Goal: Task Accomplishment & Management: Use online tool/utility

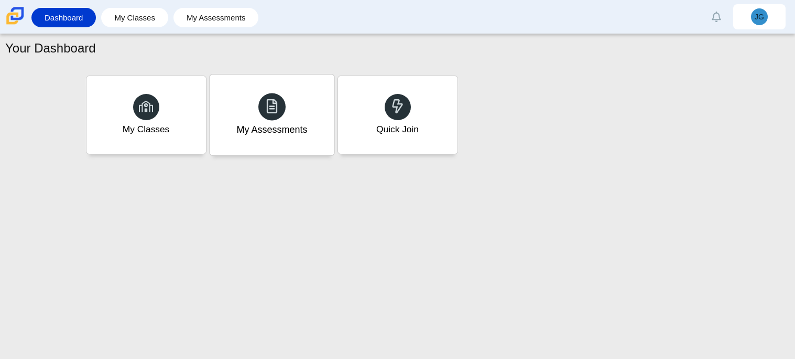
click at [233, 103] on div "My Assessments" at bounding box center [272, 114] width 124 height 81
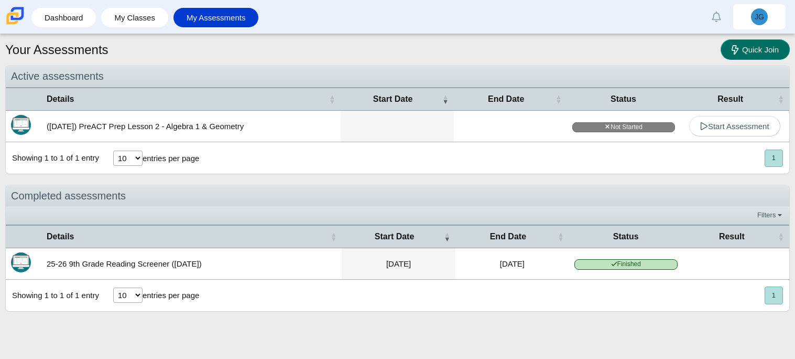
click at [761, 52] on span "Quick Join" at bounding box center [760, 49] width 37 height 9
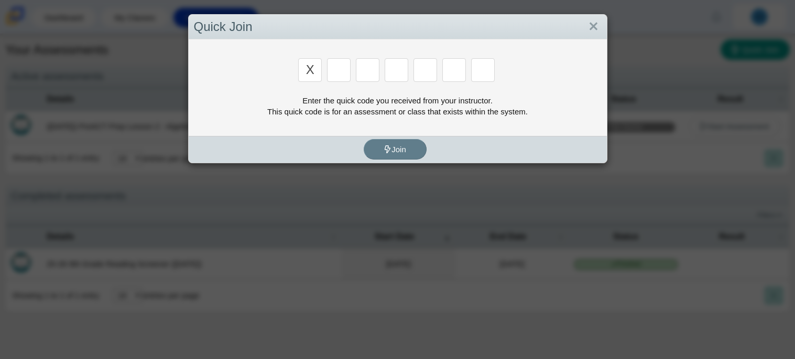
type input "X"
type input "D"
type input "5"
type input "4"
type input "v"
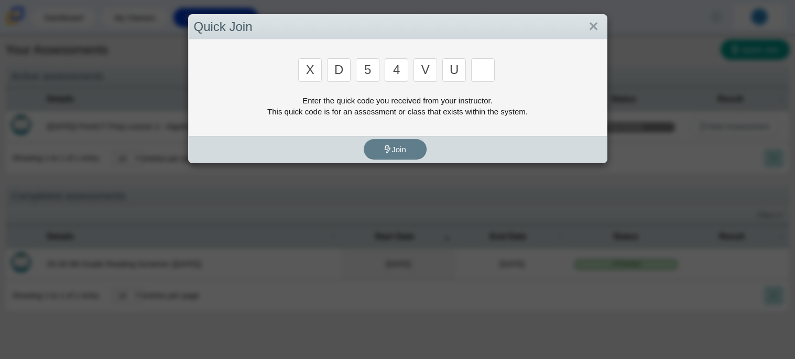
type input "u"
type input "t"
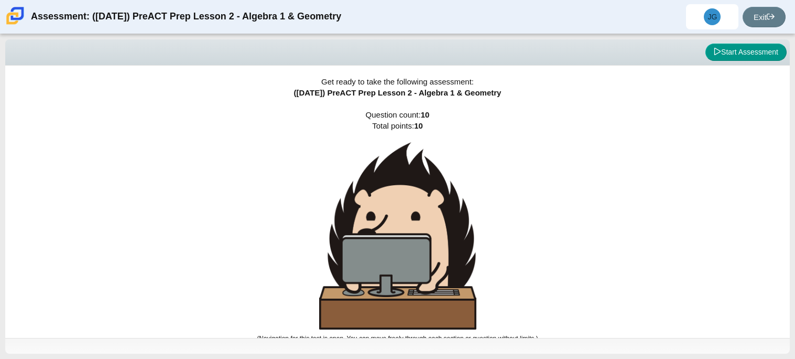
scroll to position [6, 0]
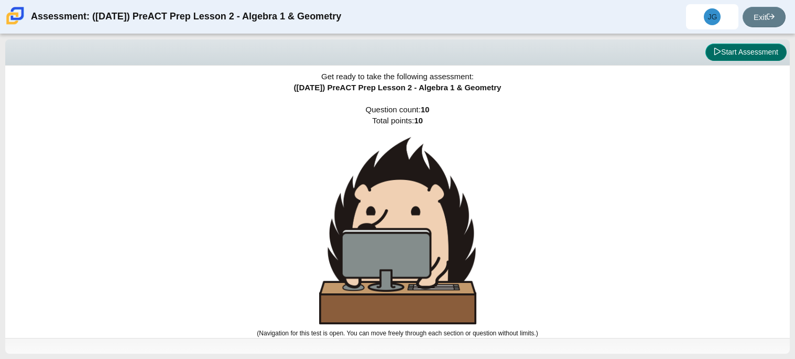
click at [724, 49] on button "Start Assessment" at bounding box center [746, 53] width 81 height 18
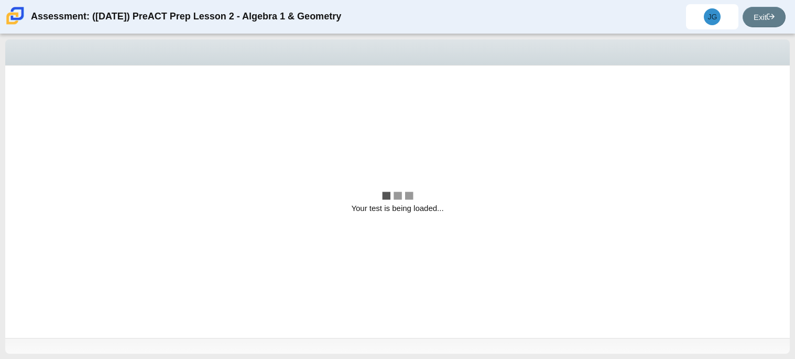
scroll to position [0, 0]
select select "bbf5d072-3e0b-44c4-9a12-6e7c9033f65b"
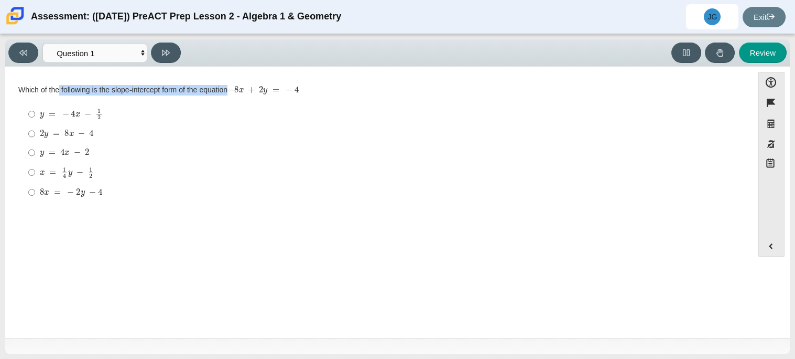
drag, startPoint x: 371, startPoint y: 84, endPoint x: 59, endPoint y: 78, distance: 312.5
click at [59, 78] on div "Question Which of the following is the slope-intercept form of the equation − 8…" at bounding box center [379, 145] width 738 height 143
drag, startPoint x: 227, startPoint y: 91, endPoint x: 287, endPoint y: 86, distance: 59.9
click at [287, 86] on div "Which of the following is the slope-intercept form of the equation − 8 x + 2 y …" at bounding box center [379, 90] width 722 height 10
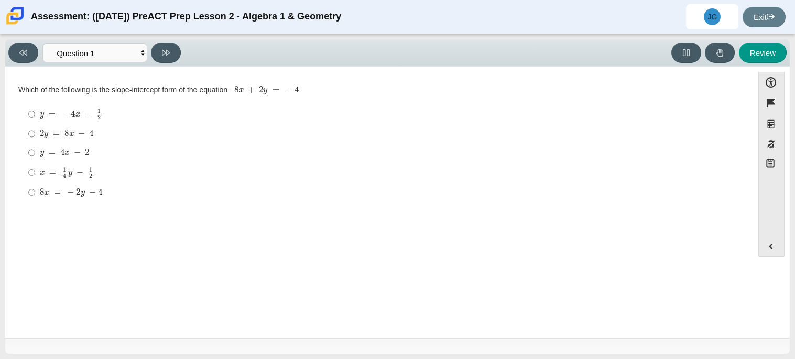
click at [287, 86] on mjx-math "Assessment items" at bounding box center [262, 90] width 71 height 9
drag, startPoint x: 301, startPoint y: 87, endPoint x: 211, endPoint y: 100, distance: 91.6
click at [211, 100] on div "Which of the following is the slope-intercept form of the equation − 8 x + 2 y …" at bounding box center [379, 144] width 722 height 118
drag, startPoint x: 16, startPoint y: 92, endPoint x: 351, endPoint y: 96, distance: 335.5
click at [351, 96] on div "Question Which of the following is the slope-intercept form of the equation − 8…" at bounding box center [379, 145] width 738 height 127
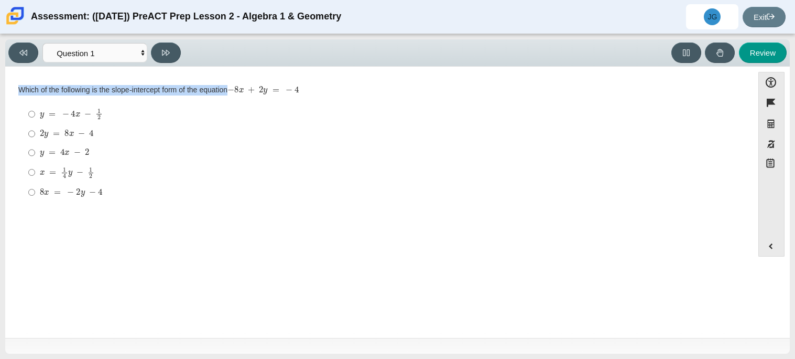
click at [351, 96] on div "Which of the following is the slope-intercept form of the equation − 8 x + 2 y …" at bounding box center [379, 144] width 722 height 118
click at [85, 157] on mjx-container "y = 4 x − 2" at bounding box center [64, 152] width 49 height 20
click at [35, 157] on input "y = 4 x − 2 y = 4 x − 2" at bounding box center [31, 152] width 7 height 19
radio input "true"
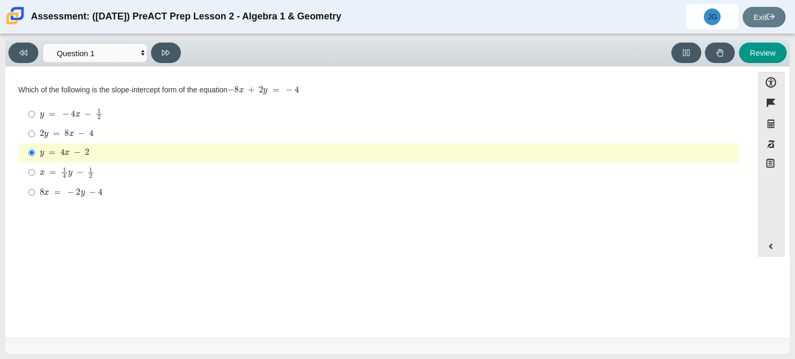
click at [78, 168] on mjx-math "Assessment items" at bounding box center [67, 173] width 55 height 12
click at [35, 168] on input "x = 1 4 y − 1 2 x = 1 4 y − 1 2" at bounding box center [31, 172] width 7 height 20
radio input "true"
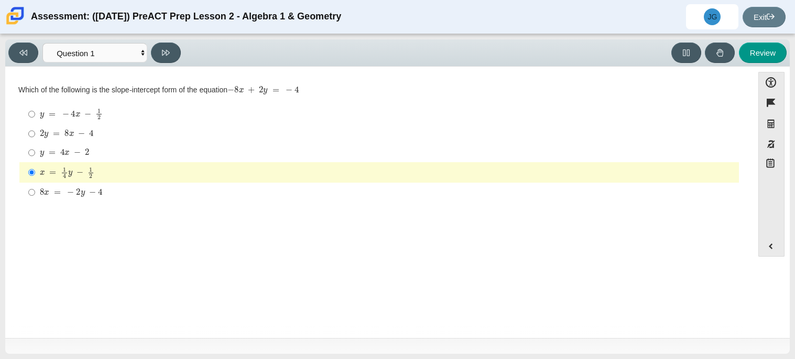
click at [78, 168] on mjx-math "Assessment items" at bounding box center [67, 173] width 55 height 12
click at [35, 168] on input "x = 1 4 y − 1 2 x = 1 4 y − 1 2" at bounding box center [31, 172] width 7 height 20
click at [179, 48] on button at bounding box center [166, 52] width 30 height 20
select select "ed62e223-81bd-4cbf-ab48-ab975844bd1f"
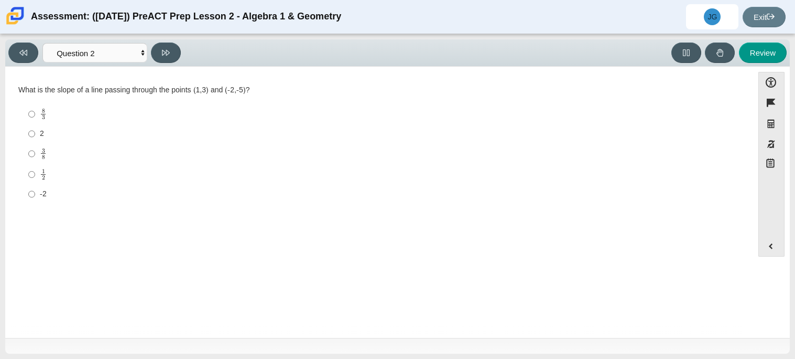
click at [144, 121] on label "8 3 8 thirds" at bounding box center [380, 114] width 718 height 20
click at [35, 121] on input "8 3 8 thirds" at bounding box center [31, 114] width 7 height 20
radio input "true"
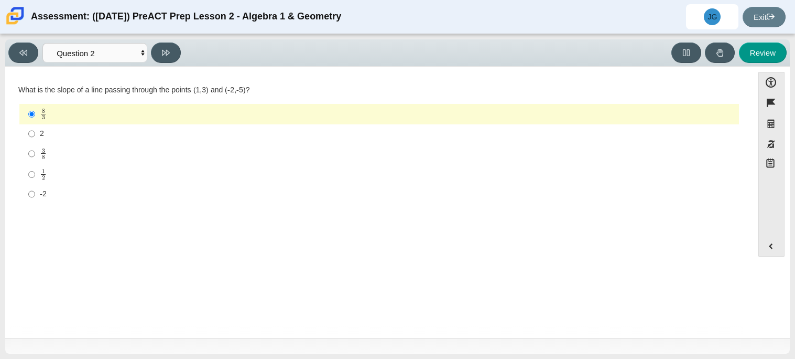
click at [164, 135] on div "2" at bounding box center [387, 133] width 695 height 10
click at [35, 135] on input "2 2" at bounding box center [31, 133] width 7 height 19
radio input "true"
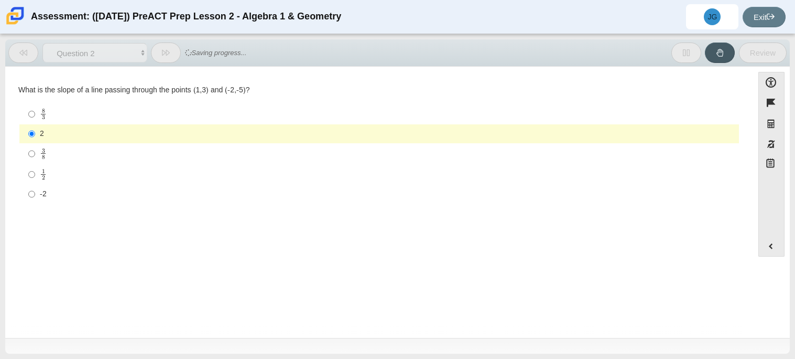
click at [163, 169] on div "1 2" at bounding box center [387, 174] width 695 height 12
click at [35, 169] on input "1 2 1 half" at bounding box center [31, 174] width 7 height 20
radio input "true"
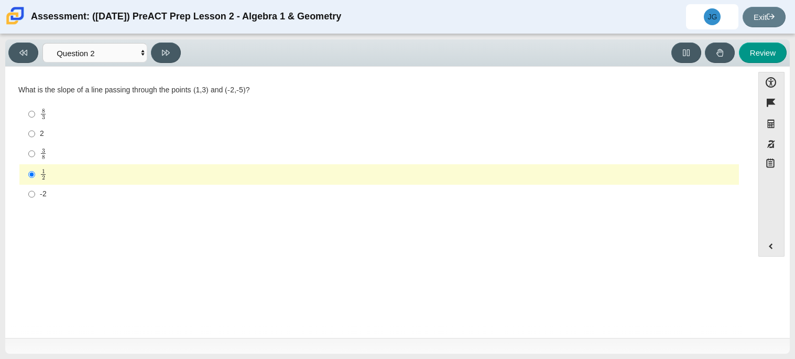
click at [45, 133] on div "2" at bounding box center [387, 133] width 695 height 10
click at [35, 133] on input "2 2" at bounding box center [31, 133] width 7 height 19
radio input "true"
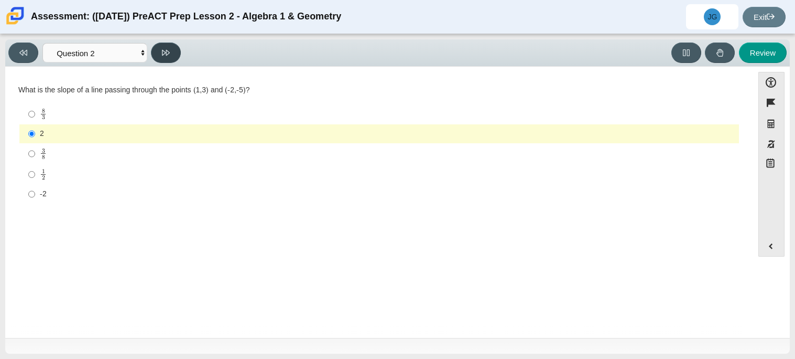
click at [176, 47] on button at bounding box center [166, 52] width 30 height 20
select select "97f4f5fa-a52e-4fed-af51-565bfcdf47cb"
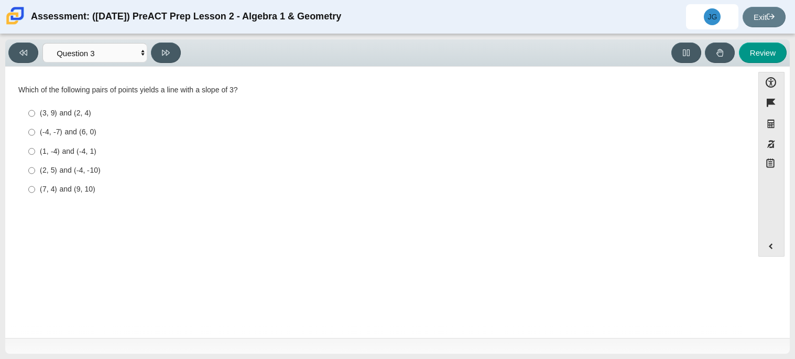
click at [87, 143] on label "(1, -4) and (-4, 1) (1, -4) and (-4, 1)" at bounding box center [380, 151] width 718 height 19
click at [35, 143] on input "(1, -4) and (-4, 1) (1, -4) and (-4, 1)" at bounding box center [31, 151] width 7 height 19
radio input "true"
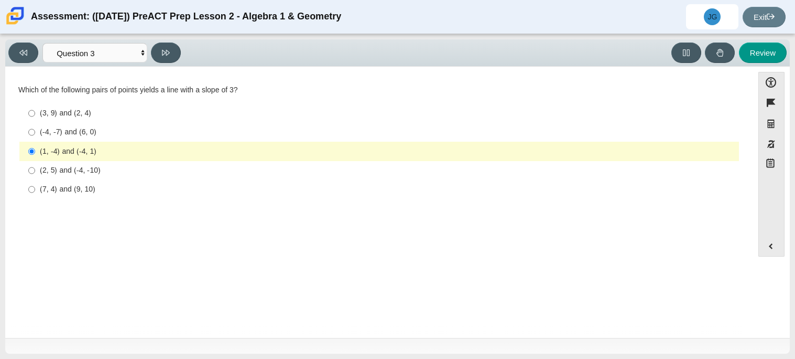
click at [87, 163] on label "(2, 5) and (-4, -10) (2, 5) and (-4, -10)" at bounding box center [380, 170] width 718 height 19
click at [35, 163] on input "(2, 5) and (-4, -10) (2, 5) and (-4, -10)" at bounding box center [31, 170] width 7 height 19
radio input "true"
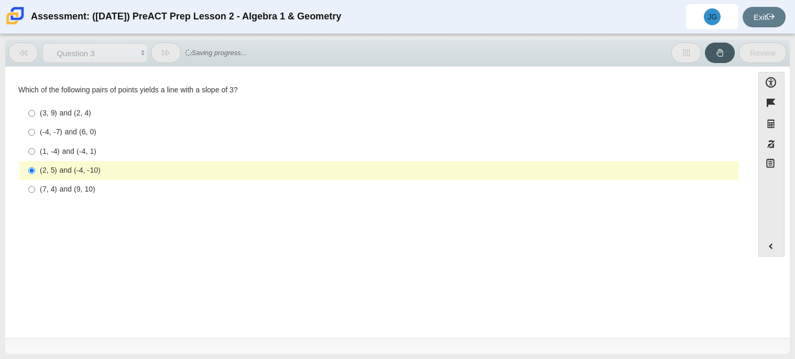
click at [94, 139] on label "(-4, -7) and (6, 0) (-4, -7) and (6, 0)" at bounding box center [380, 132] width 718 height 19
click at [35, 139] on input "(-4, -7) and (6, 0) (-4, -7) and (6, 0)" at bounding box center [31, 132] width 7 height 19
radio input "true"
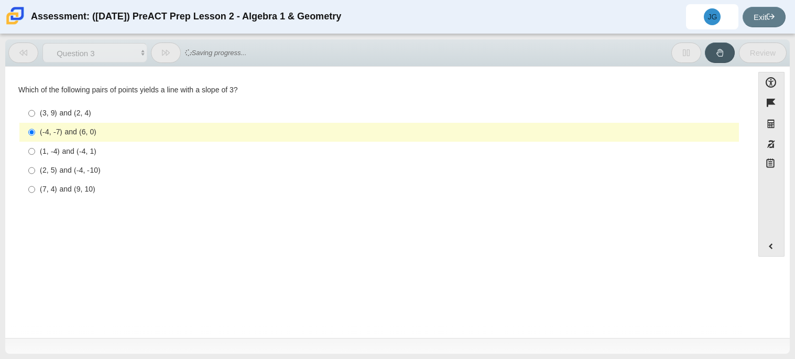
click at [107, 144] on label "(1, -4) and (-4, 1) (1, -4) and (-4, 1)" at bounding box center [380, 151] width 718 height 19
click at [35, 144] on input "(1, -4) and (-4, 1) (1, -4) and (-4, 1)" at bounding box center [31, 151] width 7 height 19
radio input "true"
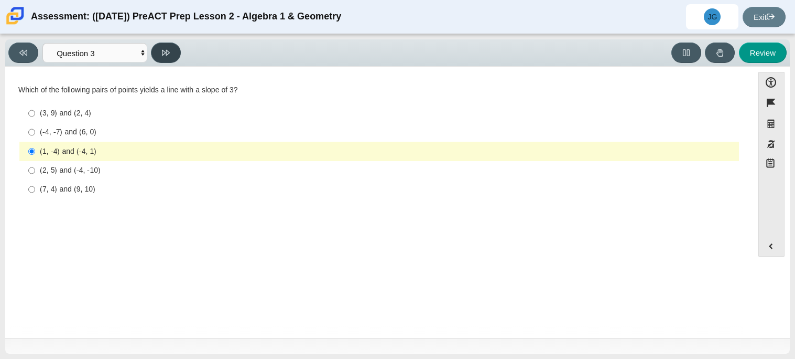
click at [173, 51] on button at bounding box center [166, 52] width 30 height 20
select select "89427bb7-e313-4f00-988f-8b8255897029"
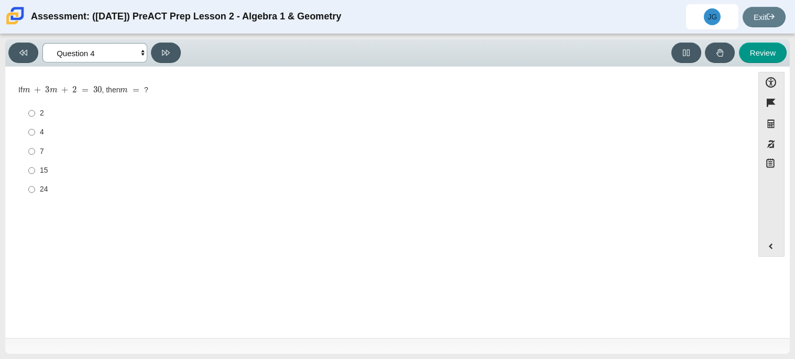
click at [143, 59] on select "Questions Question 1 Question 2 Question 3 Question 4 Question 5 Question 6 Que…" at bounding box center [94, 52] width 105 height 19
click at [143, 58] on select "Questions Question 1 Question 2 Question 3 Question 4 Question 5 Question 6 Que…" at bounding box center [94, 52] width 105 height 19
click at [70, 181] on label "24 24" at bounding box center [380, 189] width 718 height 19
click at [35, 181] on input "24 24" at bounding box center [31, 189] width 7 height 19
radio input "true"
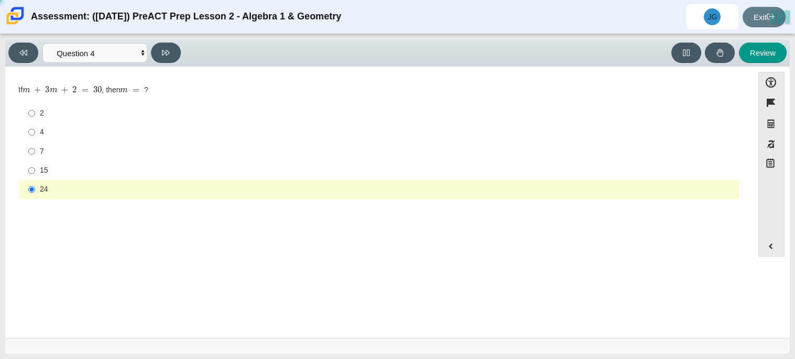
click at [74, 137] on div "4" at bounding box center [387, 132] width 695 height 10
click at [35, 137] on input "4 4" at bounding box center [31, 132] width 7 height 19
radio input "true"
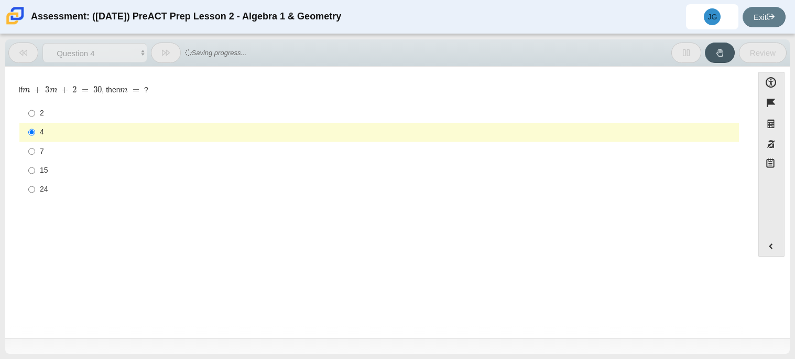
click at [73, 153] on div "7" at bounding box center [387, 151] width 695 height 10
click at [35, 153] on input "7 7" at bounding box center [31, 151] width 7 height 19
radio input "true"
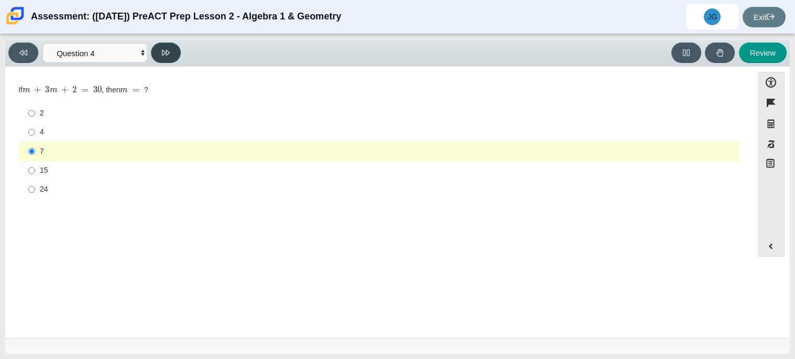
click at [170, 50] on button at bounding box center [166, 52] width 30 height 20
select select "489dcffd-4e6a-49cf-a9d6-ad1d4a911a4e"
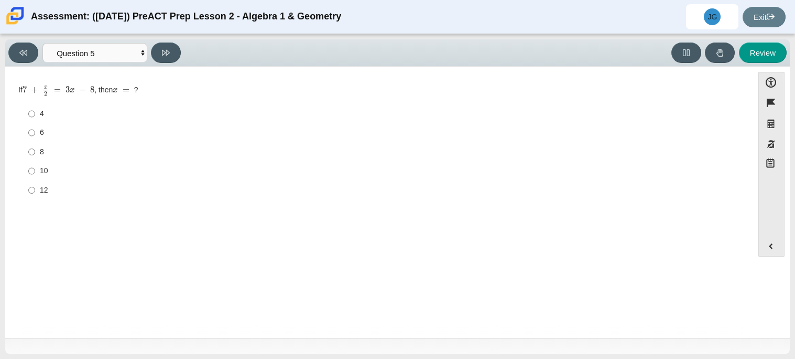
click at [122, 116] on div "4" at bounding box center [387, 114] width 695 height 10
click at [35, 116] on input "4 4" at bounding box center [31, 113] width 7 height 19
radio input "true"
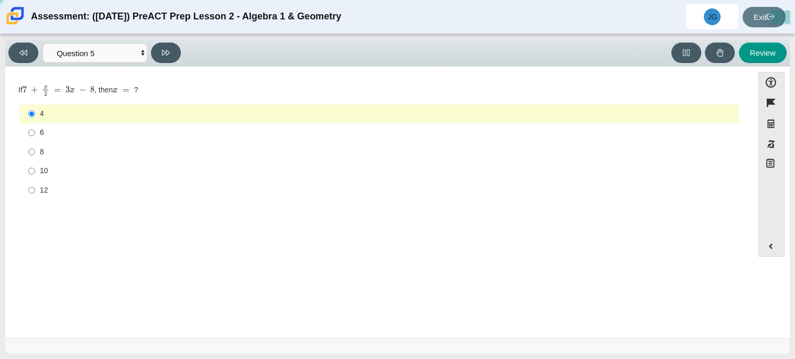
click at [112, 142] on label "8 8" at bounding box center [380, 151] width 718 height 19
click at [35, 142] on input "8 8" at bounding box center [31, 151] width 7 height 19
radio input "true"
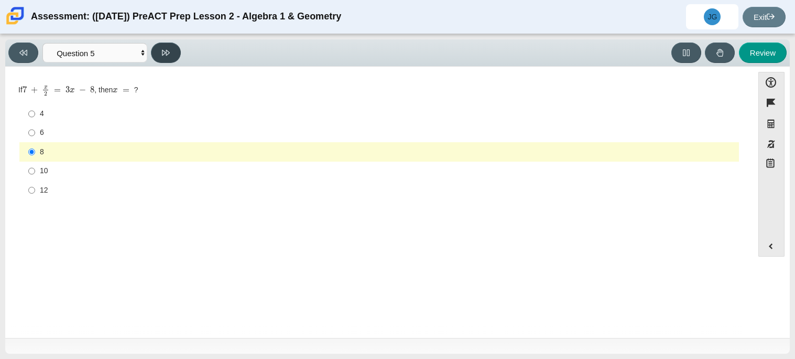
click at [160, 58] on button at bounding box center [166, 52] width 30 height 20
select select "210571de-36a6-4d8e-a361-ceff8ef801dc"
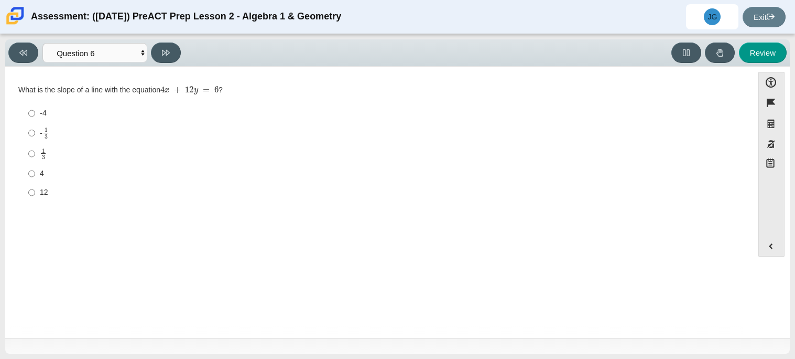
click at [145, 121] on label "-4 -4" at bounding box center [380, 113] width 718 height 19
click at [35, 121] on input "-4 -4" at bounding box center [31, 113] width 7 height 19
radio input "true"
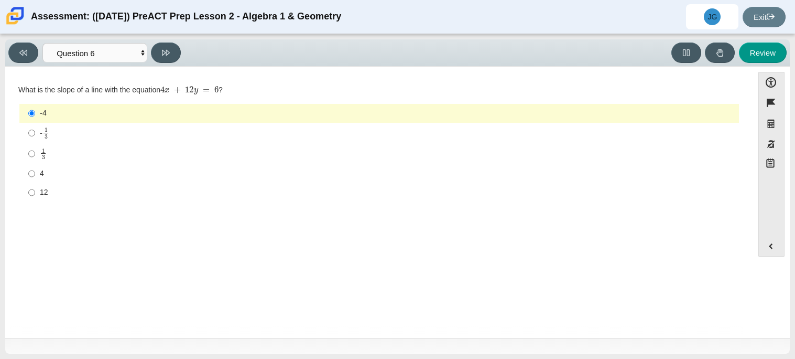
click at [156, 125] on label "- 1 3 -1 third" at bounding box center [380, 133] width 718 height 20
click at [35, 125] on input "- 1 3 -1 third" at bounding box center [31, 133] width 7 height 20
radio input "true"
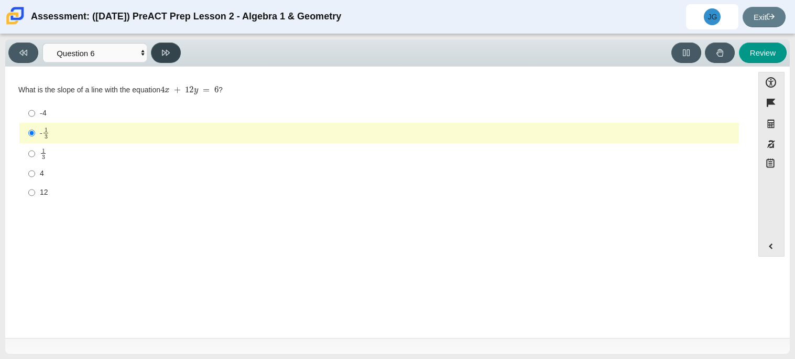
click at [174, 55] on button at bounding box center [166, 52] width 30 height 20
select select "ec95ace6-bebc-42b8-9428-40567494d4da"
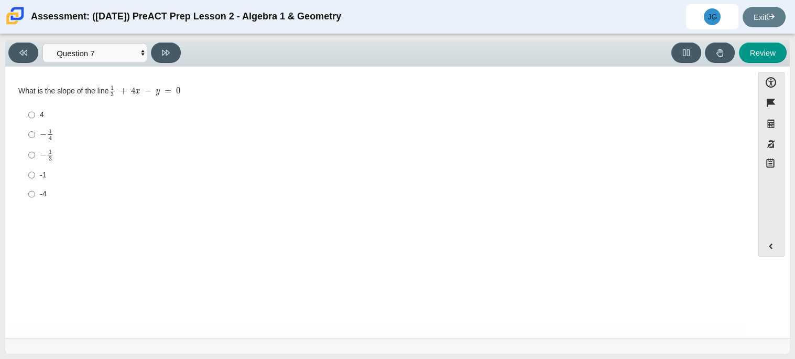
click at [138, 161] on div "− 1 3" at bounding box center [387, 155] width 695 height 12
click at [35, 161] on input "− 1 3 negative 1 third" at bounding box center [31, 155] width 7 height 20
radio input "true"
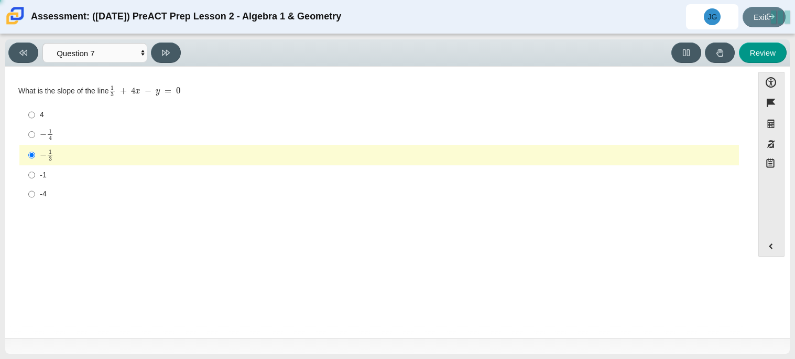
click at [136, 174] on div "-1" at bounding box center [387, 175] width 695 height 10
click at [35, 174] on input "-1 -1" at bounding box center [31, 174] width 7 height 19
radio input "true"
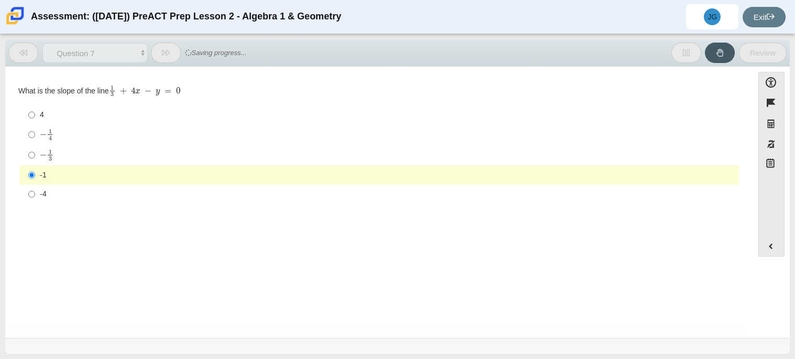
click at [139, 163] on label "− 1 3 negative 1 third" at bounding box center [380, 155] width 718 height 20
click at [35, 163] on input "− 1 3 negative 1 third" at bounding box center [31, 155] width 7 height 20
radio input "true"
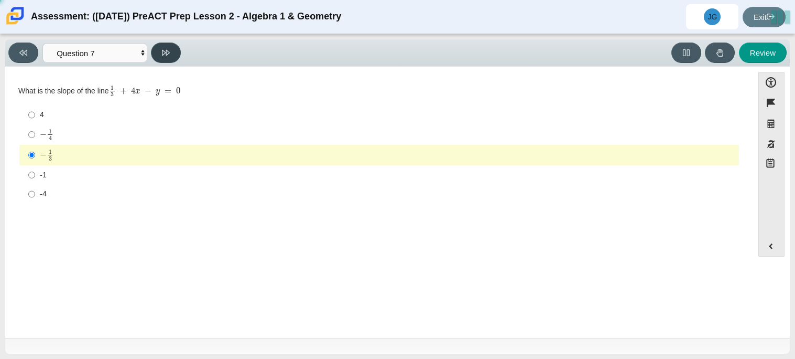
click at [171, 47] on button at bounding box center [166, 52] width 30 height 20
select select "ce81fe10-bf29-4b5e-8bd7-4f47f2fed4d8"
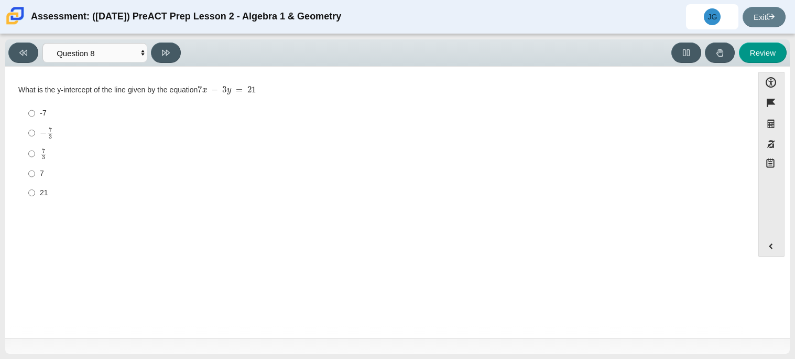
click at [77, 131] on div "− 7 3" at bounding box center [387, 133] width 695 height 12
click at [35, 131] on input "− 7 3 negative 7 thirds" at bounding box center [31, 133] width 7 height 20
radio input "true"
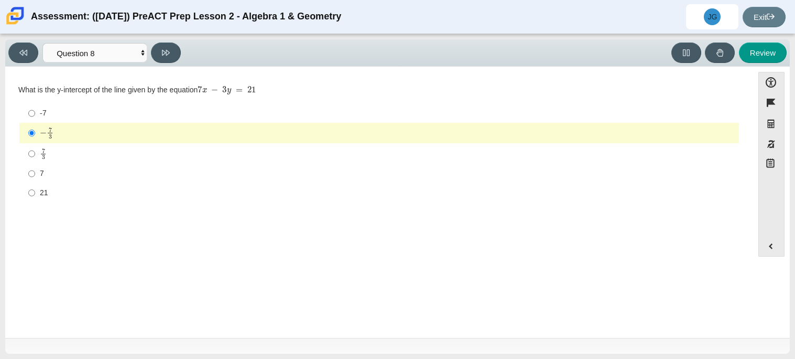
click at [75, 109] on div "-7" at bounding box center [387, 113] width 695 height 10
click at [35, 109] on input "-7 -7" at bounding box center [31, 113] width 7 height 19
radio input "true"
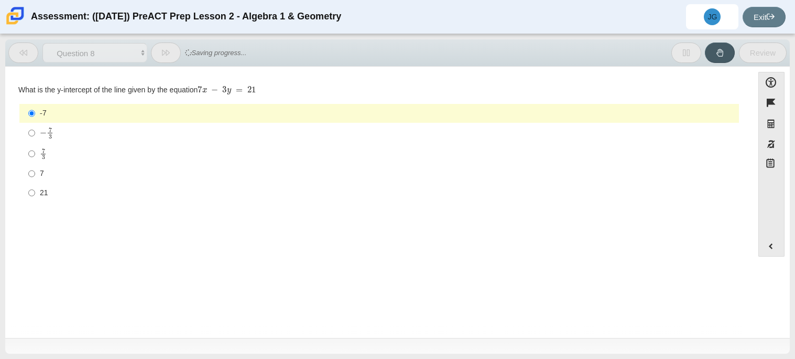
click at [68, 149] on div "7 3" at bounding box center [387, 154] width 695 height 12
click at [35, 149] on input "7 3 7 thirds" at bounding box center [31, 153] width 7 height 20
radio input "true"
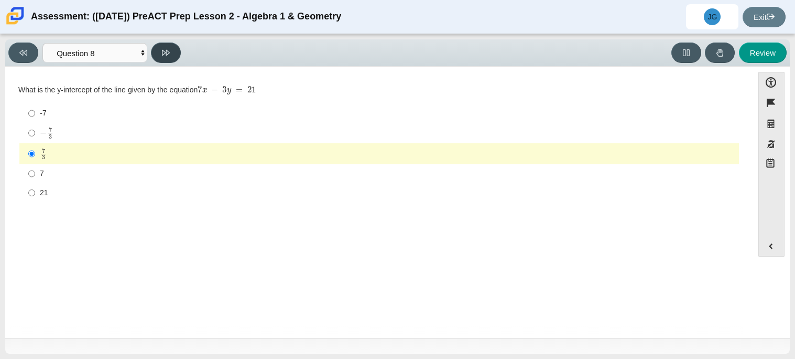
click at [171, 51] on button at bounding box center [166, 52] width 30 height 20
select select "14773eaf-2ca1-47ae-afe7-a624a56f34b3"
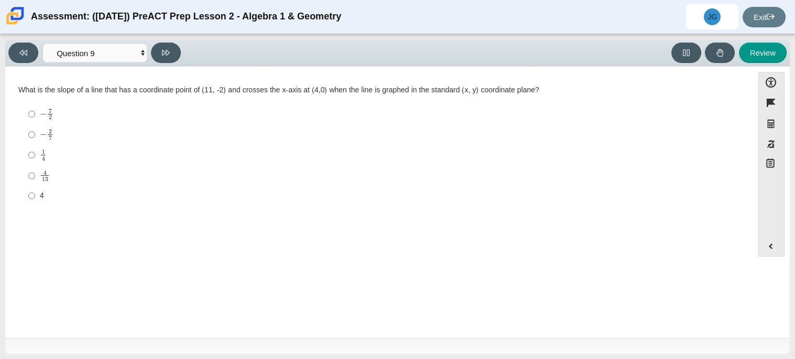
click at [92, 189] on label "4 4" at bounding box center [380, 195] width 718 height 19
click at [35, 189] on input "4 4" at bounding box center [31, 195] width 7 height 19
radio input "true"
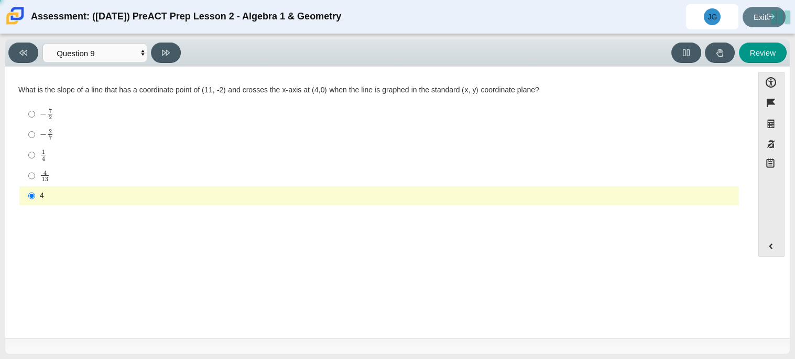
click at [96, 153] on div "1 4" at bounding box center [387, 155] width 695 height 12
click at [35, 153] on input "1 4 1 fourth" at bounding box center [31, 155] width 7 height 20
radio input "true"
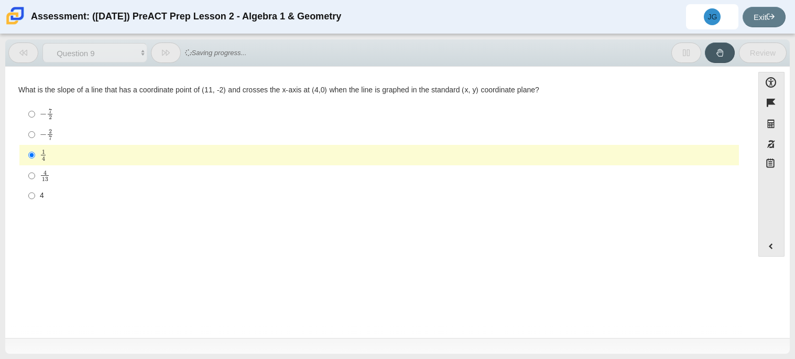
click at [93, 127] on label "− 2 7 negative 2 sevenths" at bounding box center [380, 134] width 718 height 20
click at [35, 127] on input "− 2 7 negative 2 sevenths" at bounding box center [31, 134] width 7 height 20
radio input "true"
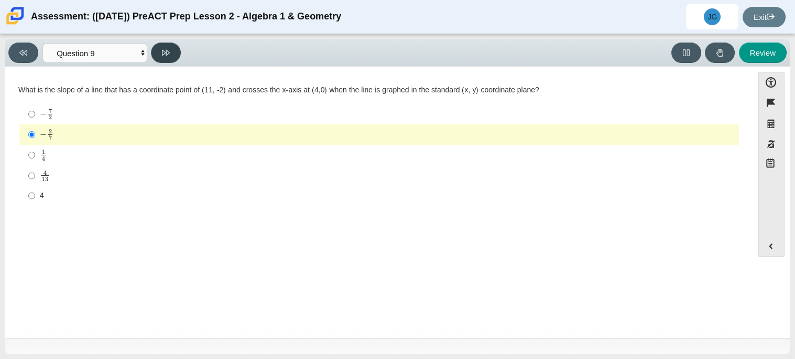
click at [163, 53] on icon at bounding box center [166, 53] width 8 height 6
select select "96b71634-eacb-4f7e-8aef-411727d9bcba"
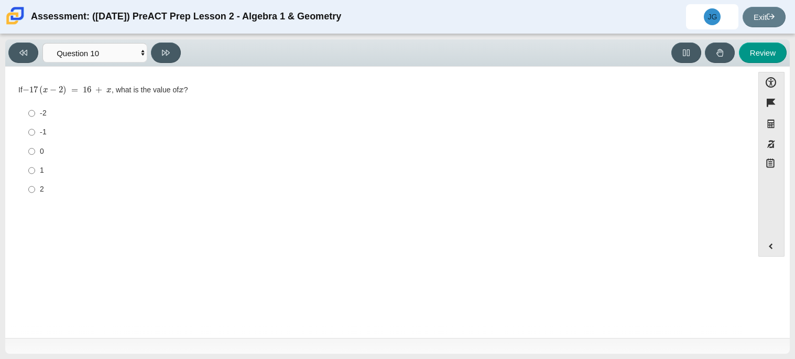
click at [120, 120] on label "-2 -2" at bounding box center [380, 113] width 718 height 19
click at [35, 120] on input "-2 -2" at bounding box center [31, 113] width 7 height 19
radio input "true"
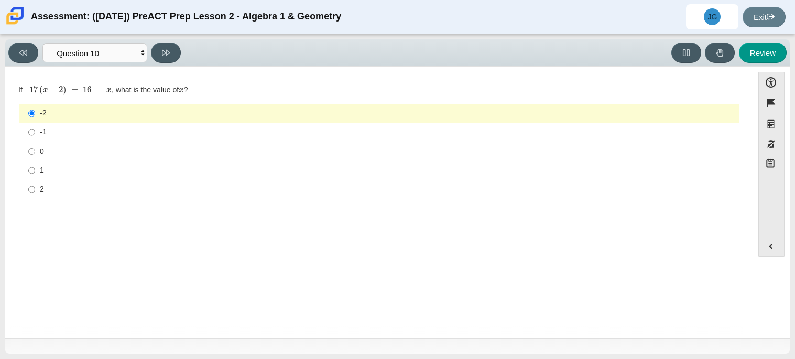
click at [118, 126] on label "-1 -1" at bounding box center [380, 132] width 718 height 19
click at [35, 126] on input "-1 -1" at bounding box center [31, 132] width 7 height 19
radio input "true"
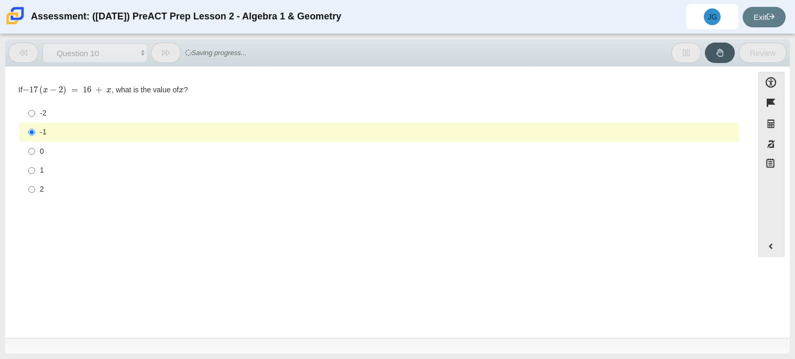
click at [122, 116] on div "-2" at bounding box center [387, 113] width 695 height 10
click at [35, 116] on input "-2 -2" at bounding box center [31, 113] width 7 height 19
radio input "true"
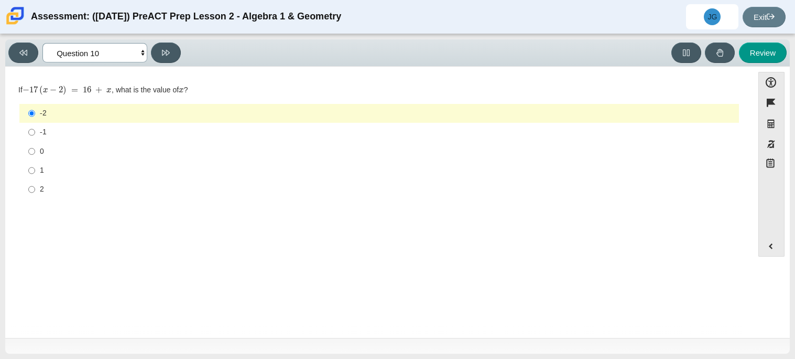
click at [116, 46] on select "Questions Question 1 Question 2 Question 3 Question 4 Question 5 Question 6 Que…" at bounding box center [94, 52] width 105 height 19
click at [176, 114] on div "-2" at bounding box center [387, 113] width 695 height 10
click at [35, 114] on input "-2 -2" at bounding box center [31, 113] width 7 height 19
click at [176, 114] on div "-2" at bounding box center [387, 113] width 695 height 10
click at [35, 114] on input "-2 -2" at bounding box center [31, 113] width 7 height 19
